Goal: Information Seeking & Learning: Learn about a topic

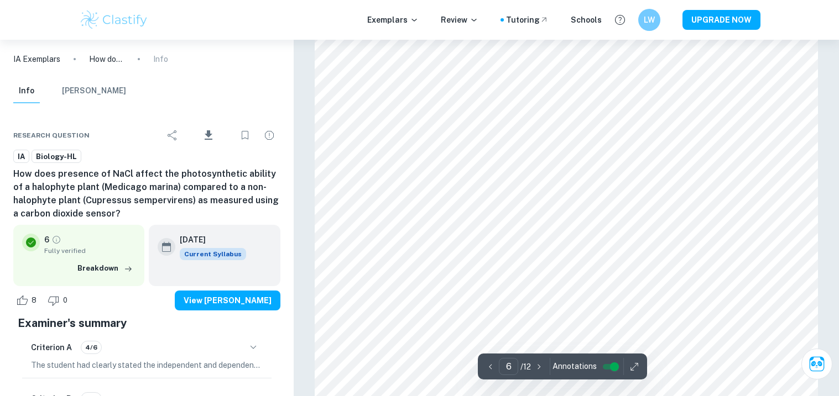
scroll to position [3741, 0]
type input "8"
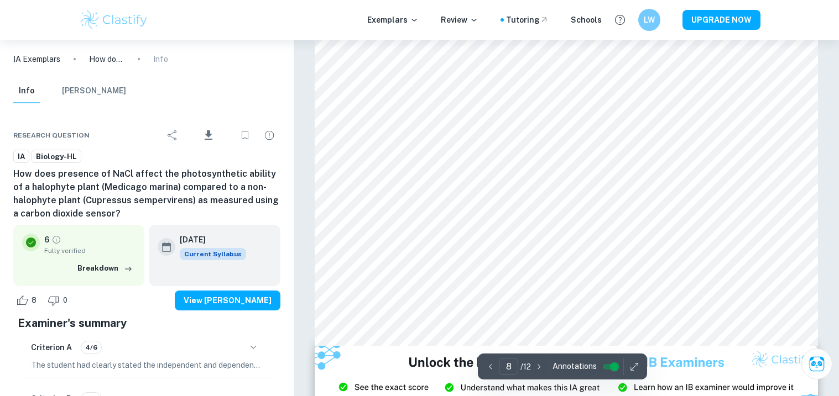
scroll to position [5529, 0]
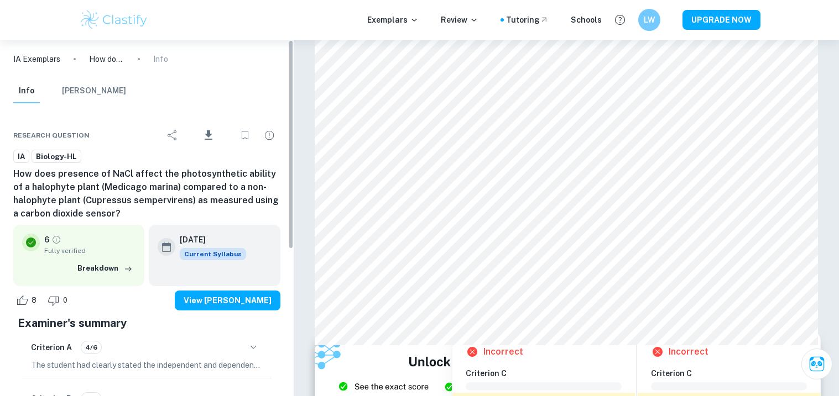
click at [192, 103] on div "Info [PERSON_NAME]" at bounding box center [146, 93] width 285 height 29
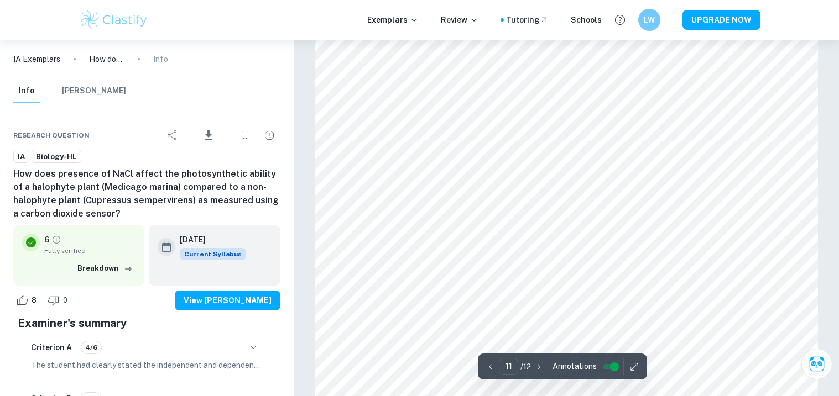
type input "10"
type input "11"
